Goal: Find specific page/section

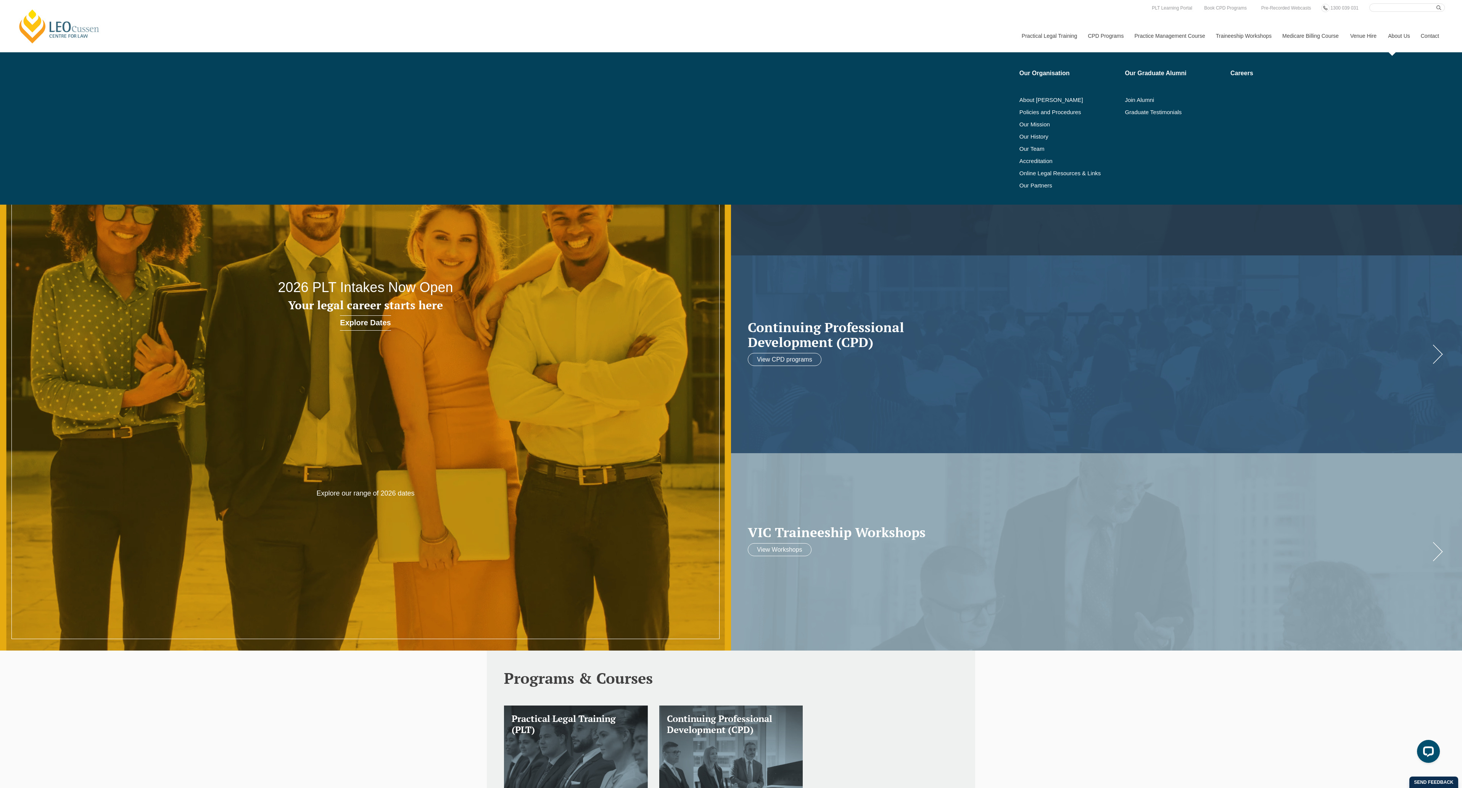
click at [1030, 143] on li "Our Team" at bounding box center [1070, 149] width 100 height 12
click at [1028, 151] on link "Our Team" at bounding box center [1070, 149] width 100 height 6
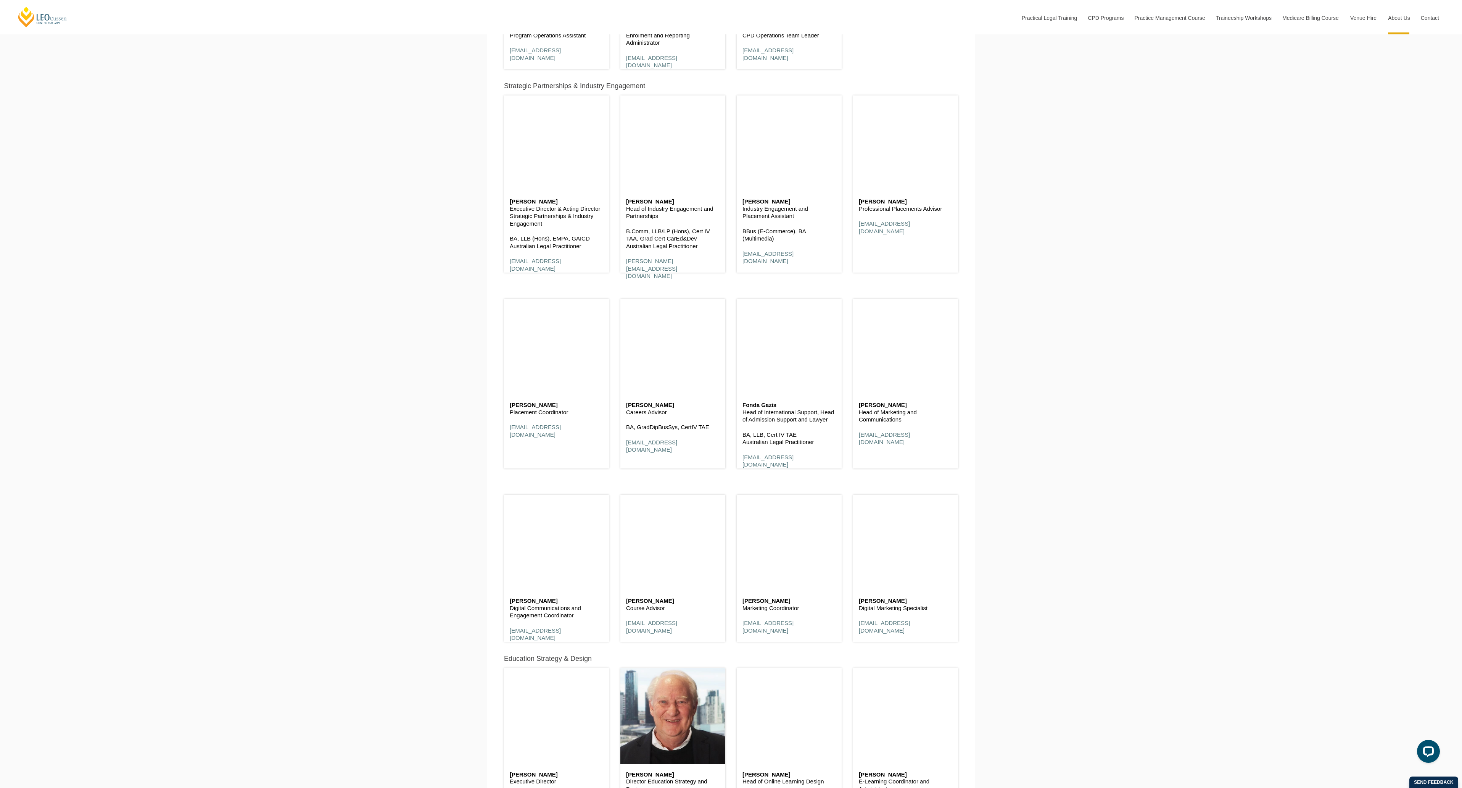
scroll to position [3205, 0]
